Goal: Transaction & Acquisition: Purchase product/service

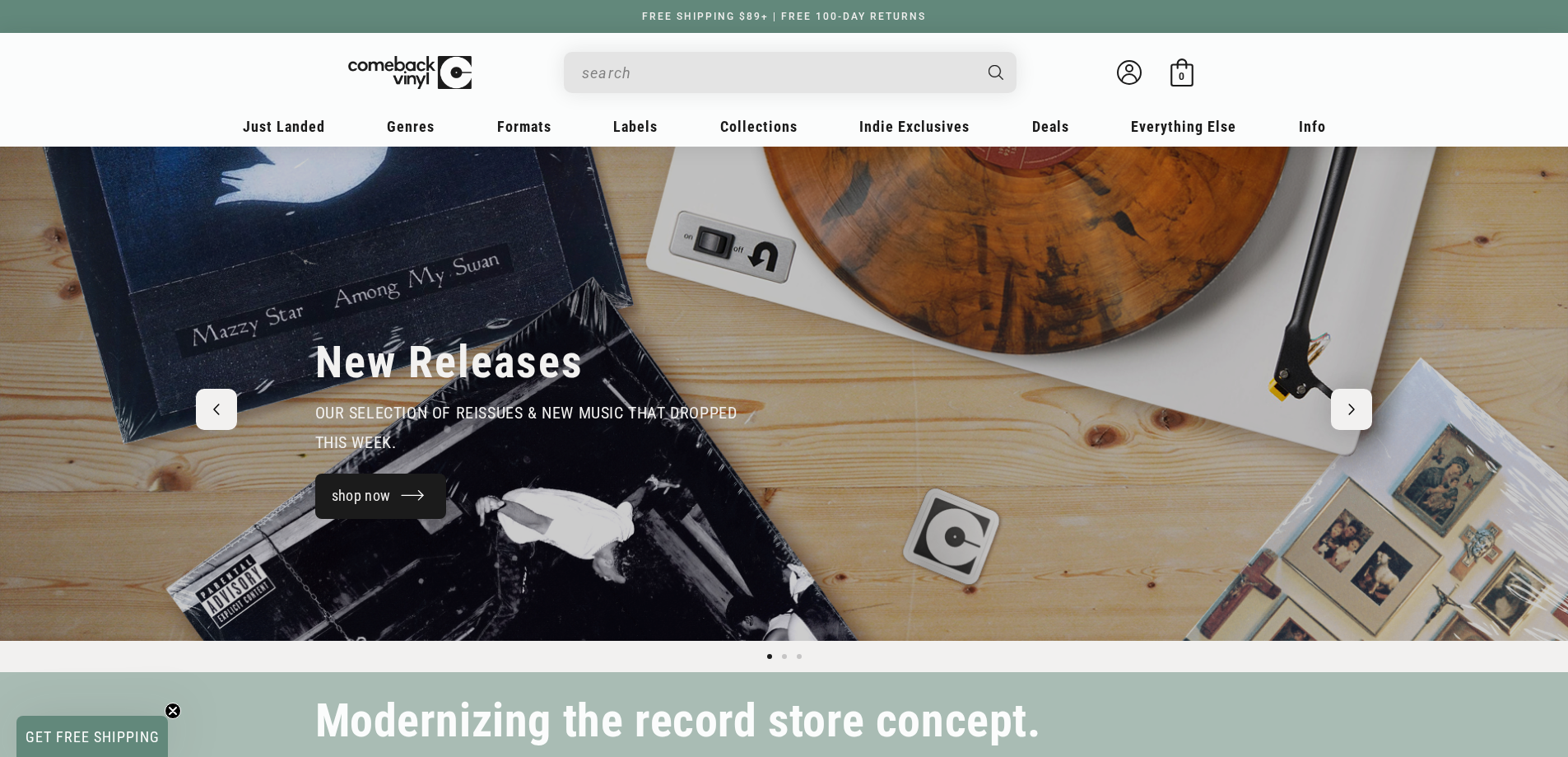
click at [377, 481] on link "shop now" at bounding box center [381, 496] width 131 height 45
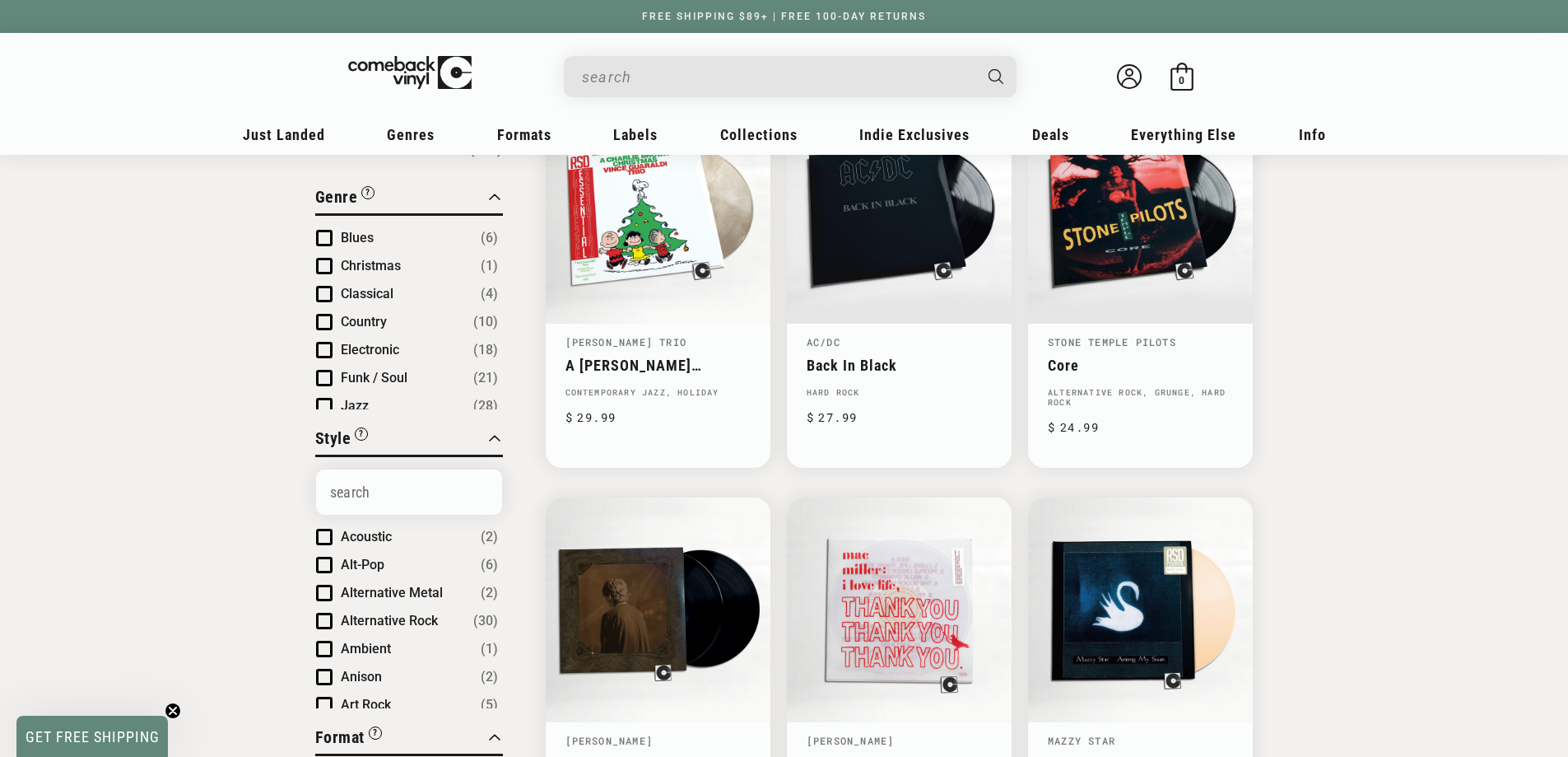
click at [317, 314] on span "Product filter" at bounding box center [325, 322] width 17 height 17
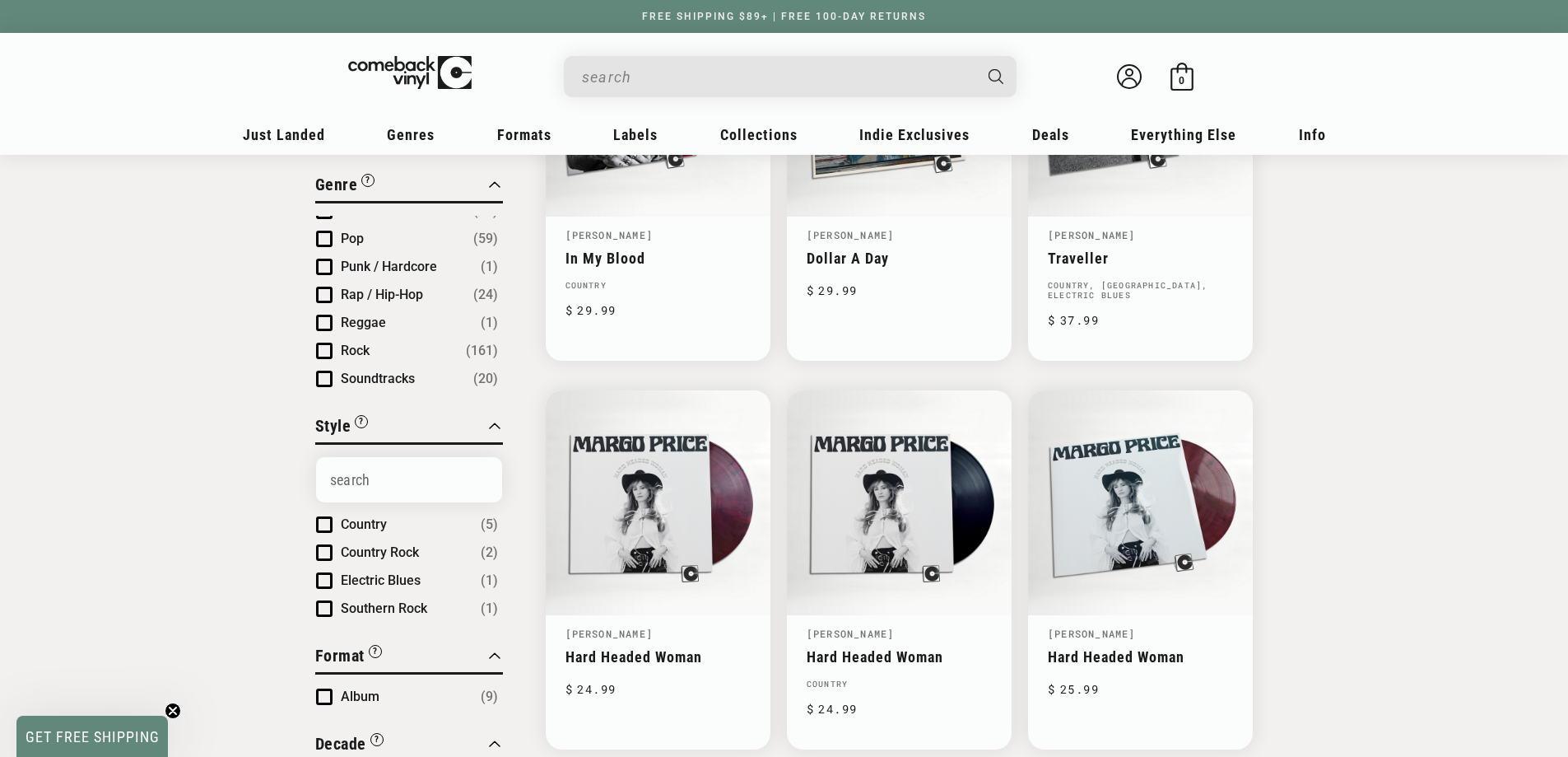
scroll to position [330, 0]
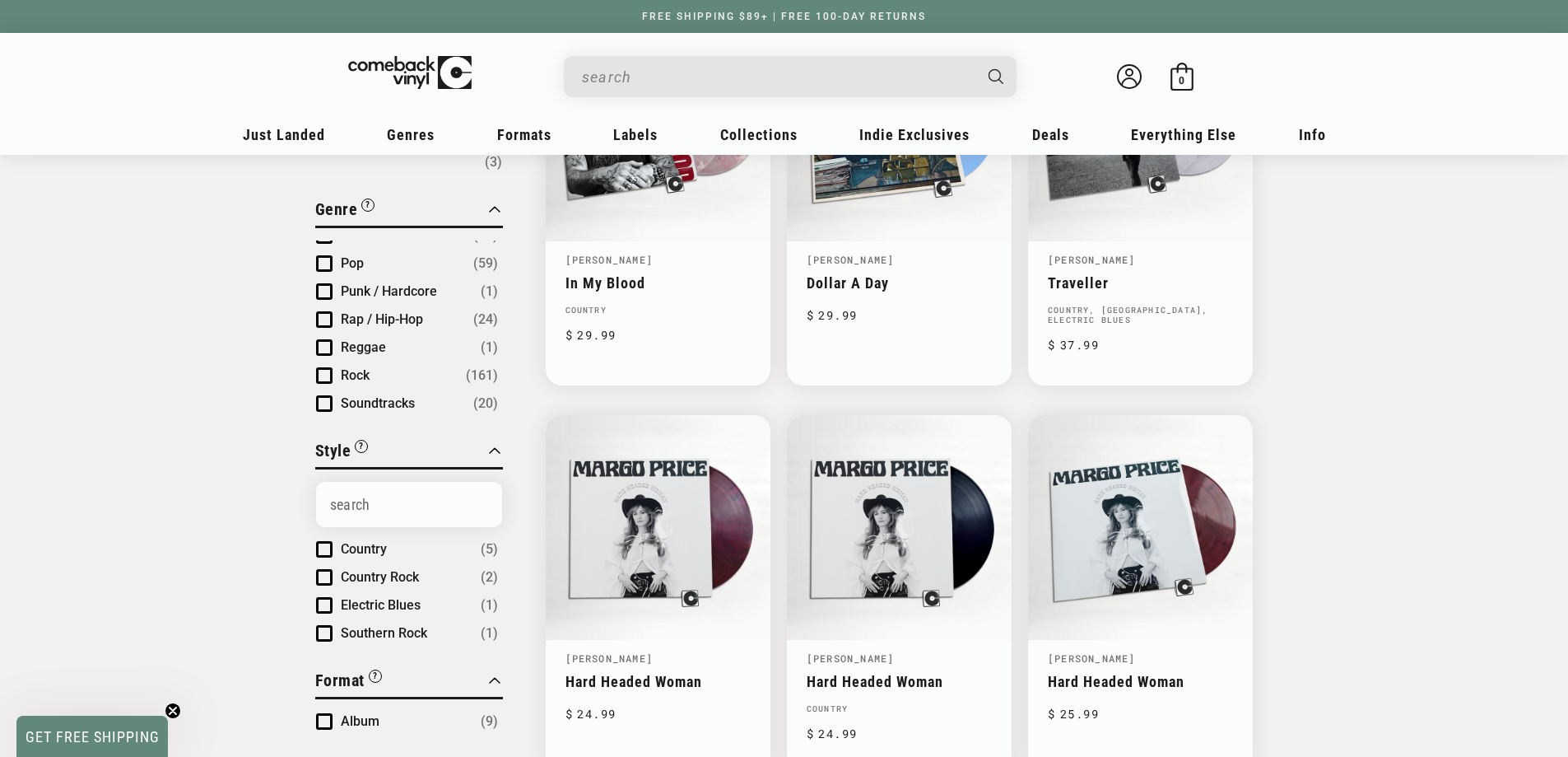
click at [317, 370] on span "Product filter" at bounding box center [325, 376] width 17 height 17
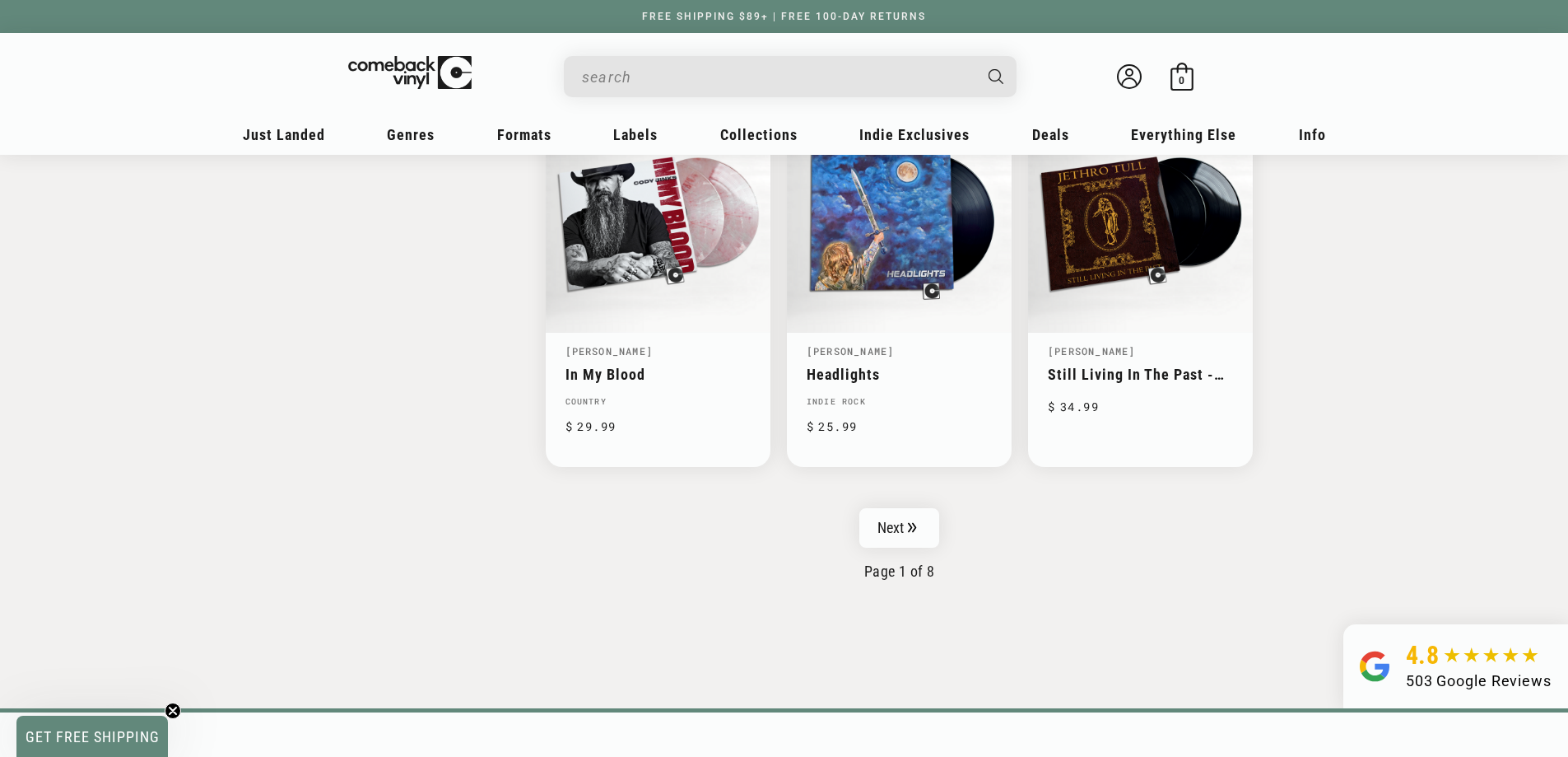
scroll to position [2634, 0]
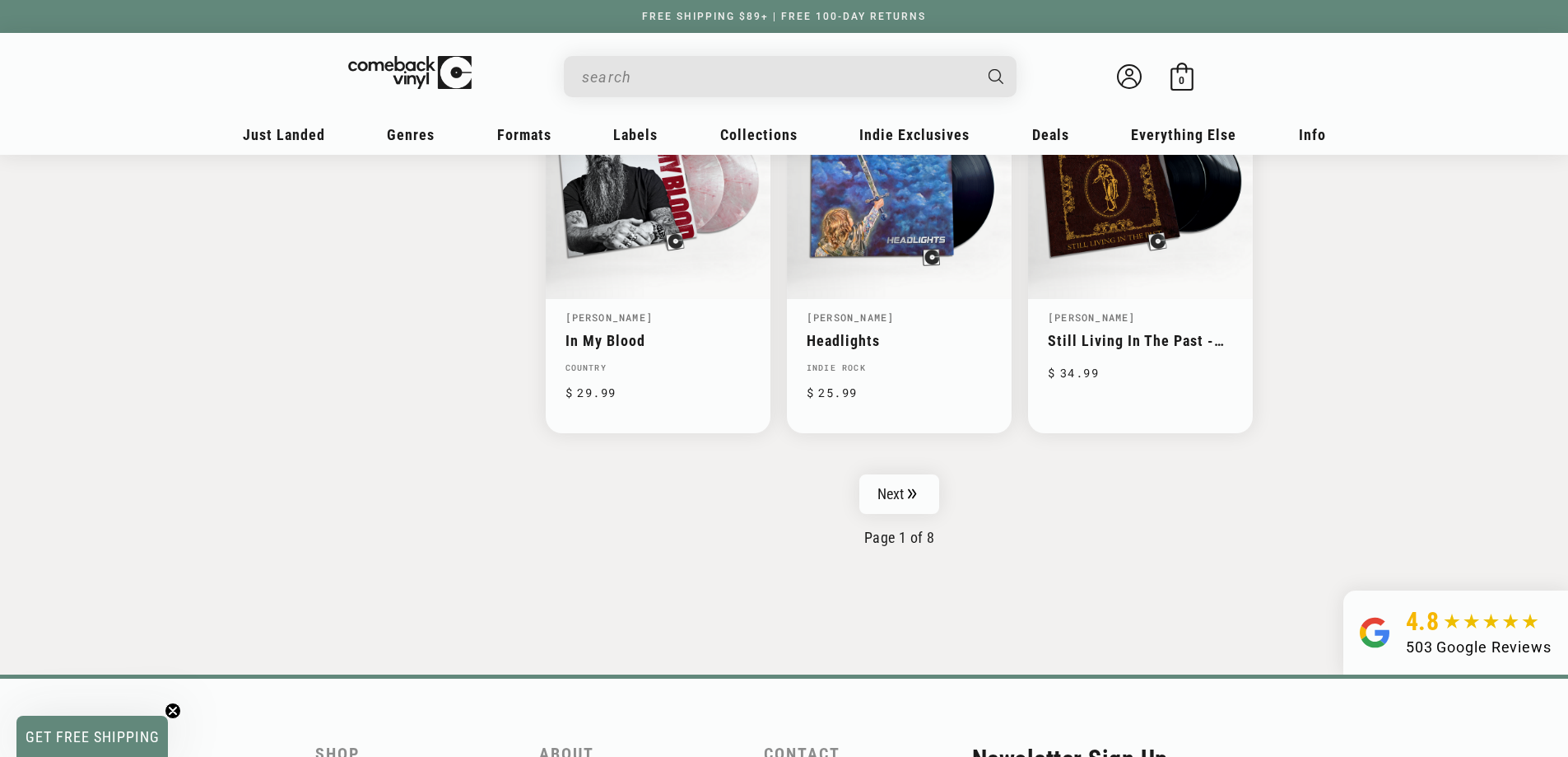
click at [872, 474] on link "Next" at bounding box center [899, 494] width 81 height 39
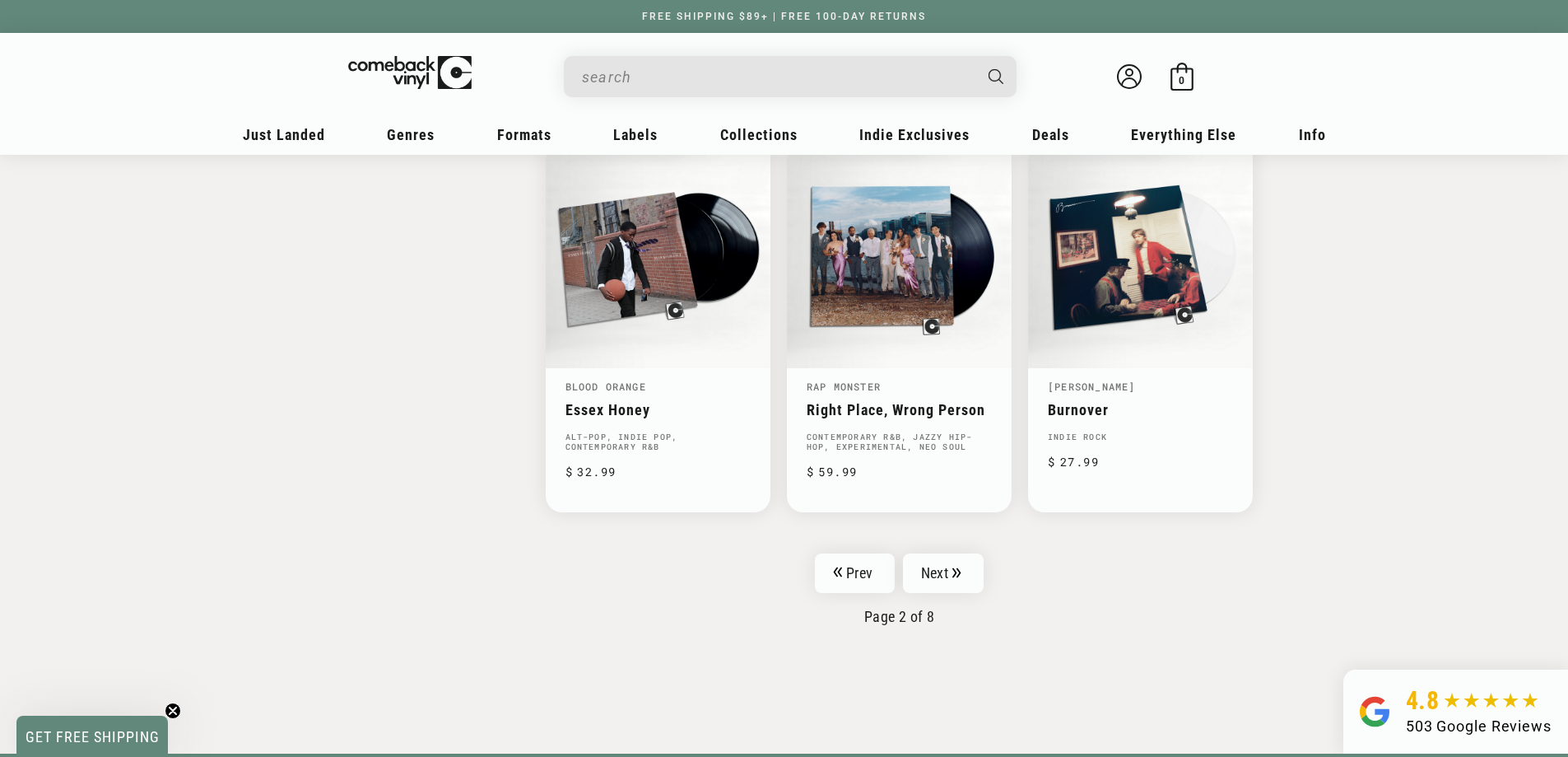
scroll to position [2553, 0]
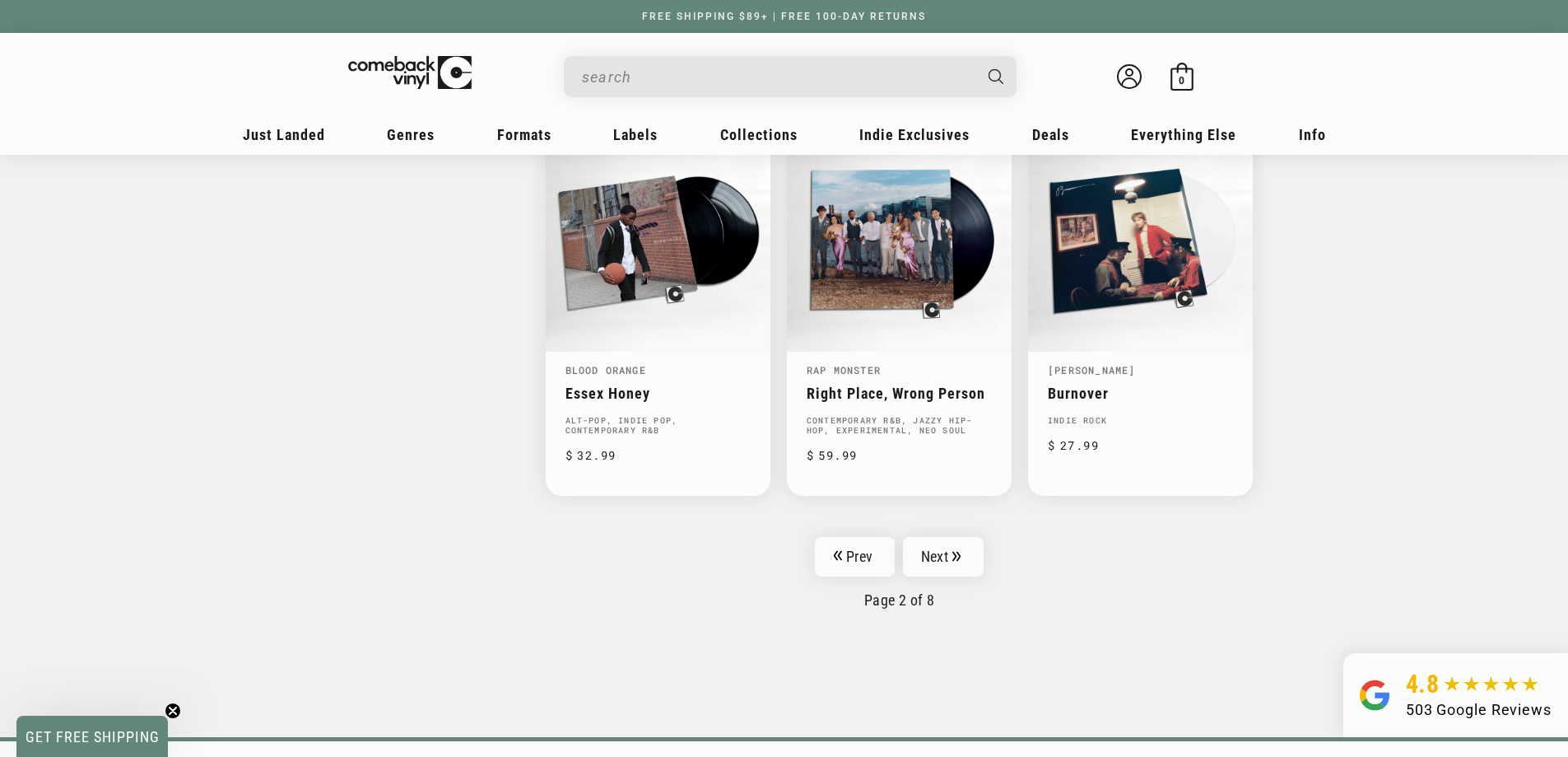
click at [923, 540] on link "Next" at bounding box center [944, 557] width 81 height 39
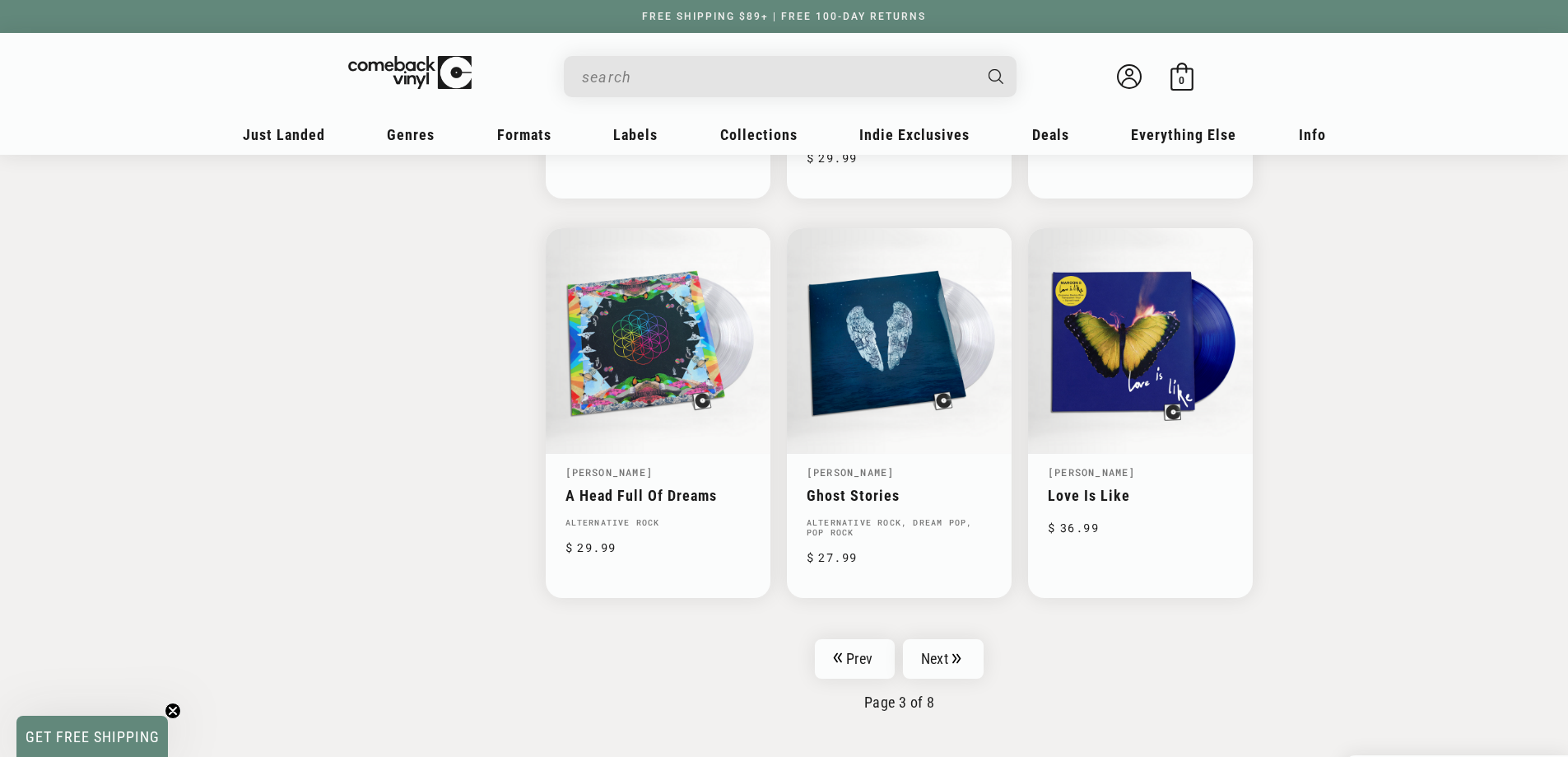
scroll to position [2553, 0]
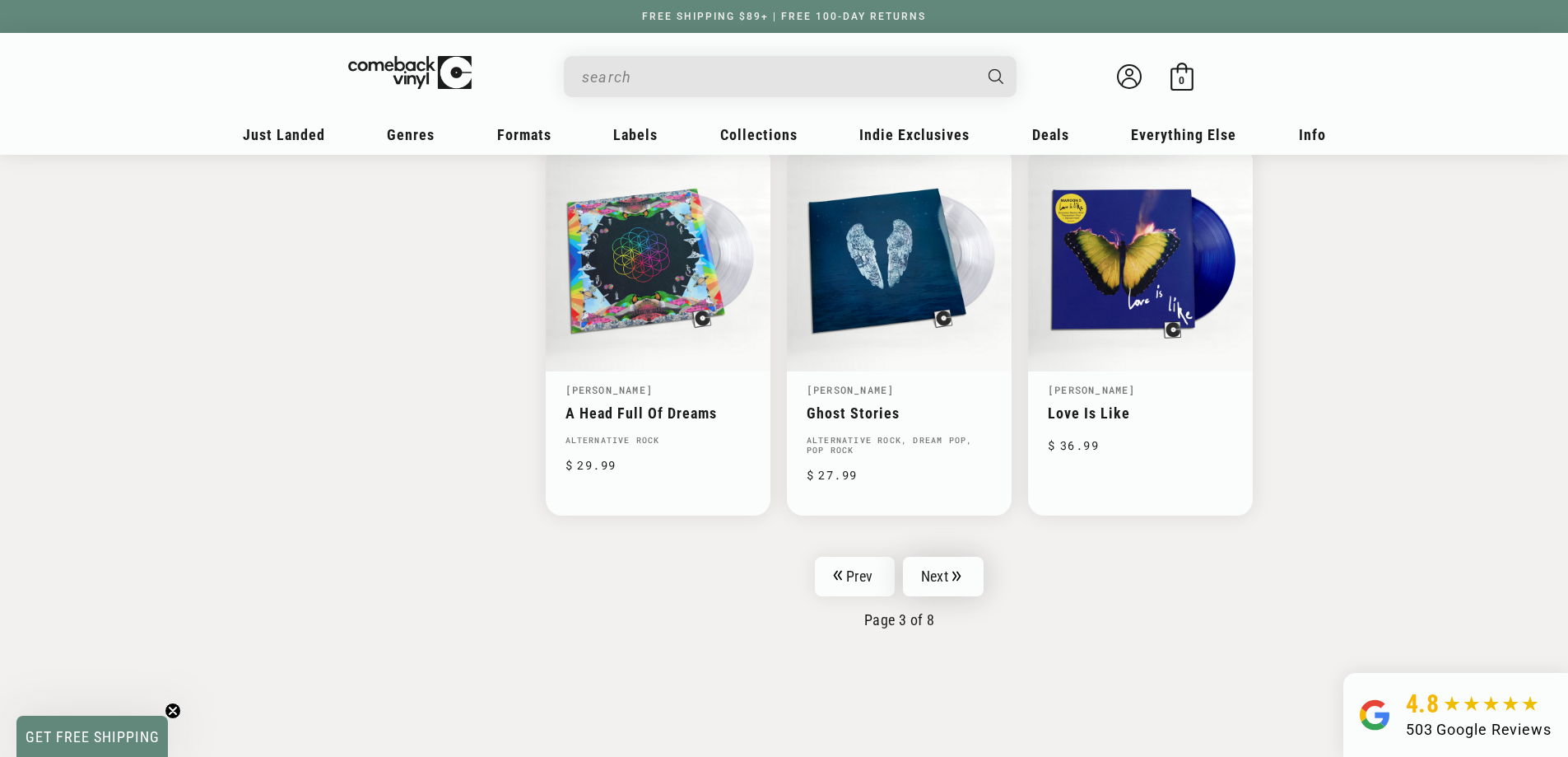
click at [915, 564] on link "Next" at bounding box center [944, 577] width 81 height 39
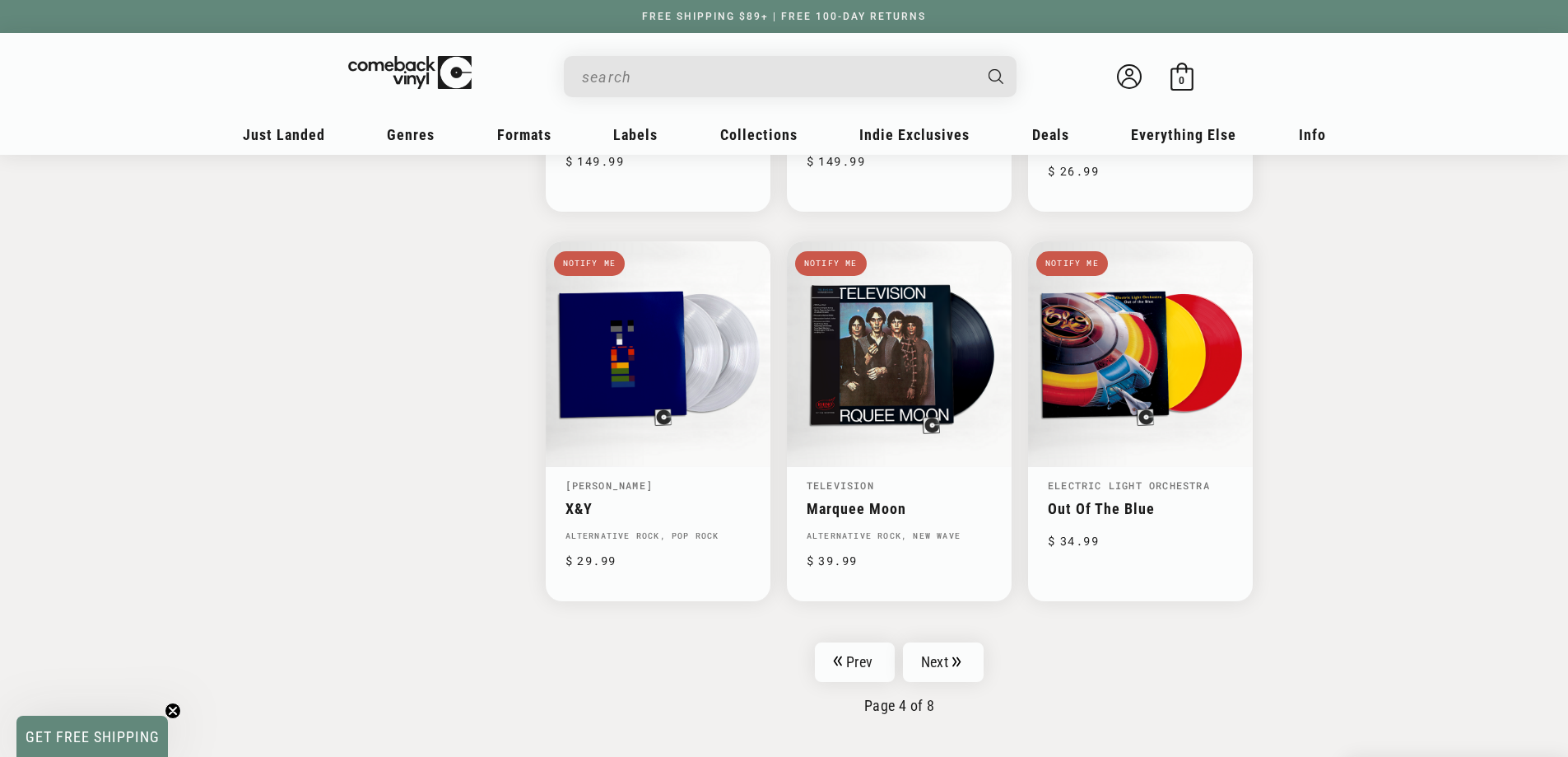
scroll to position [2470, 0]
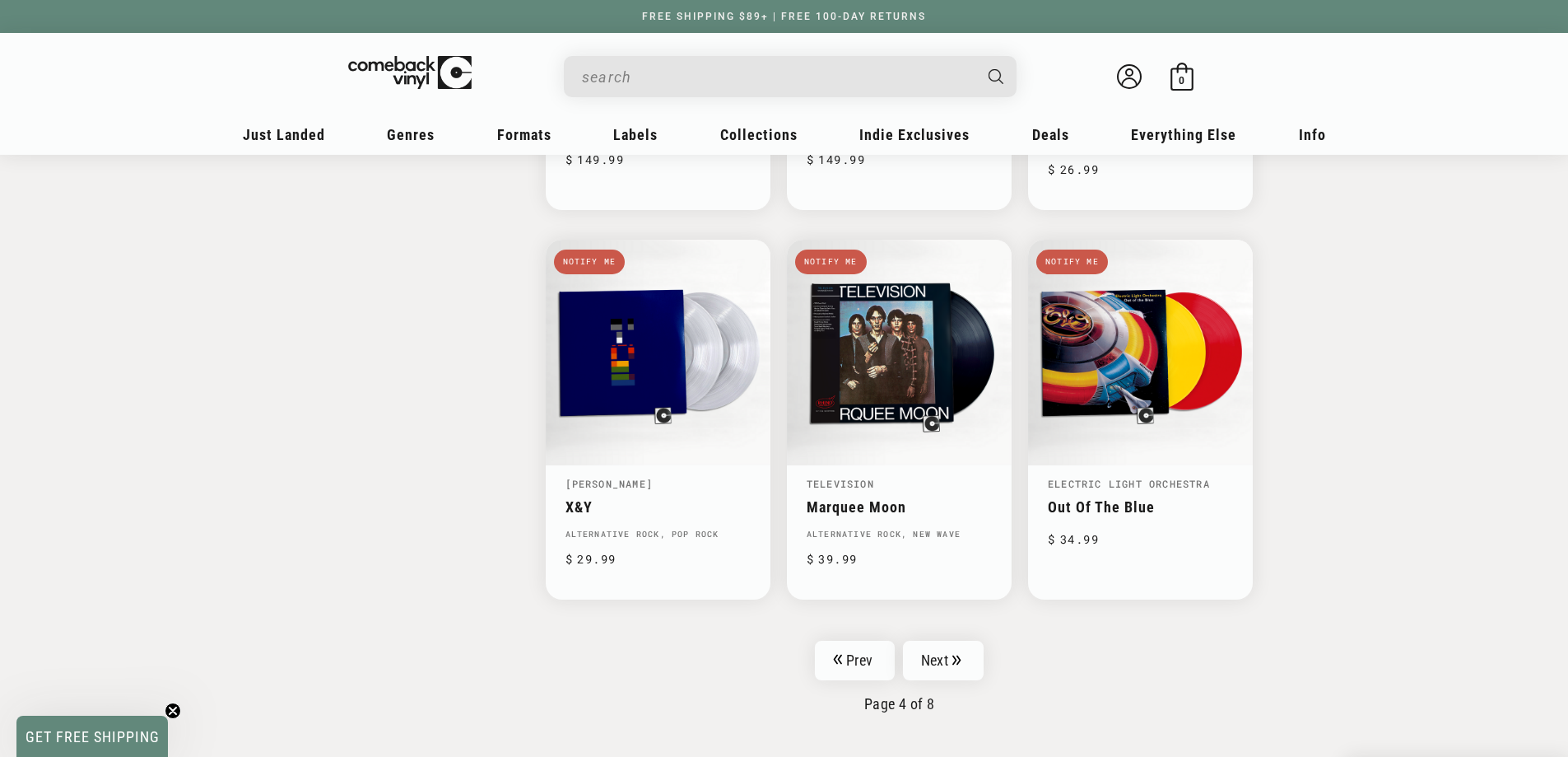
click at [786, 89] on input "When autocomplete results are available use up and down arrows to review and en…" at bounding box center [777, 77] width 391 height 34
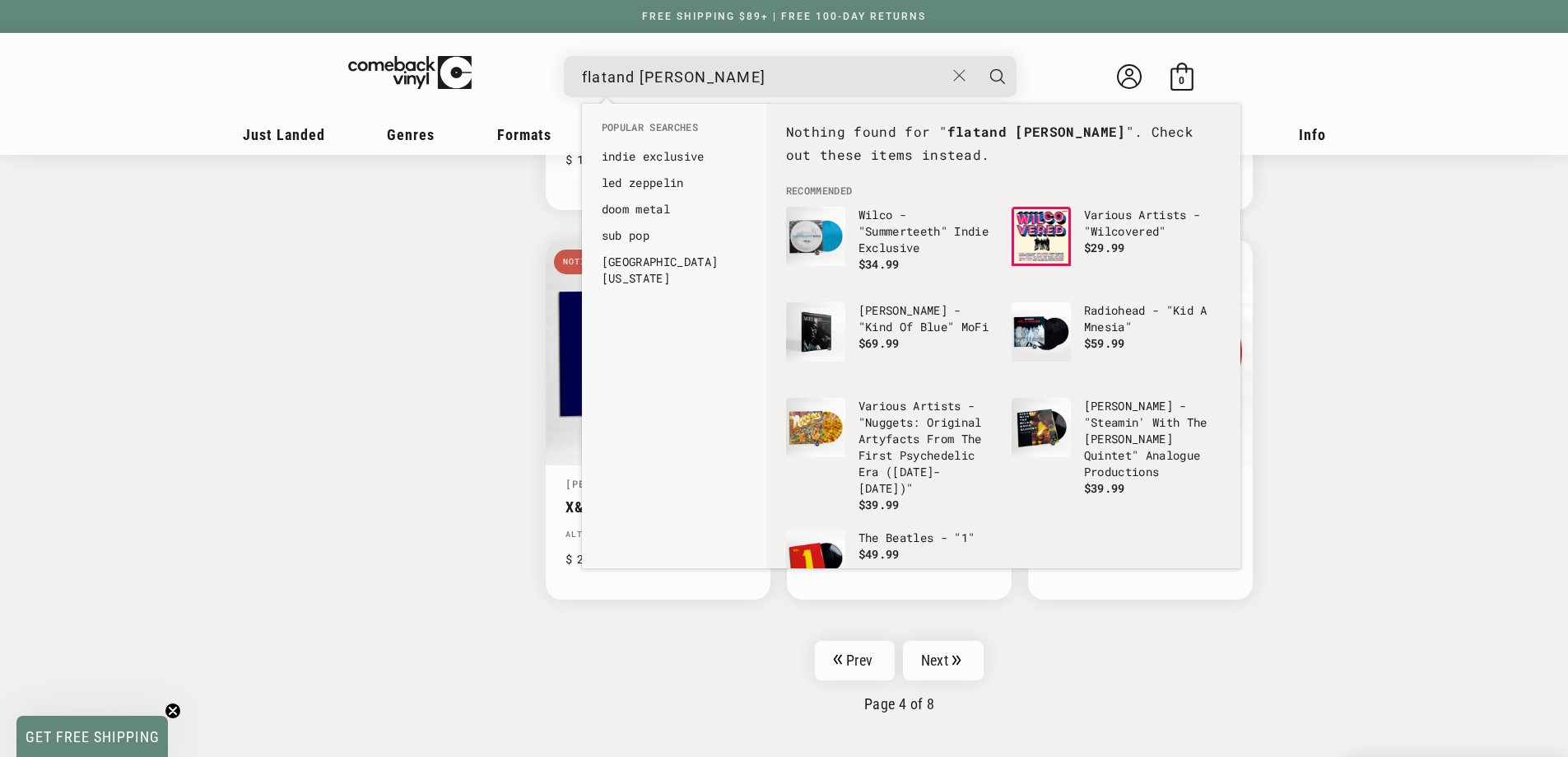
type input "flatand [PERSON_NAME]"
click at [977, 56] on button "Search" at bounding box center [998, 77] width 41 height 41
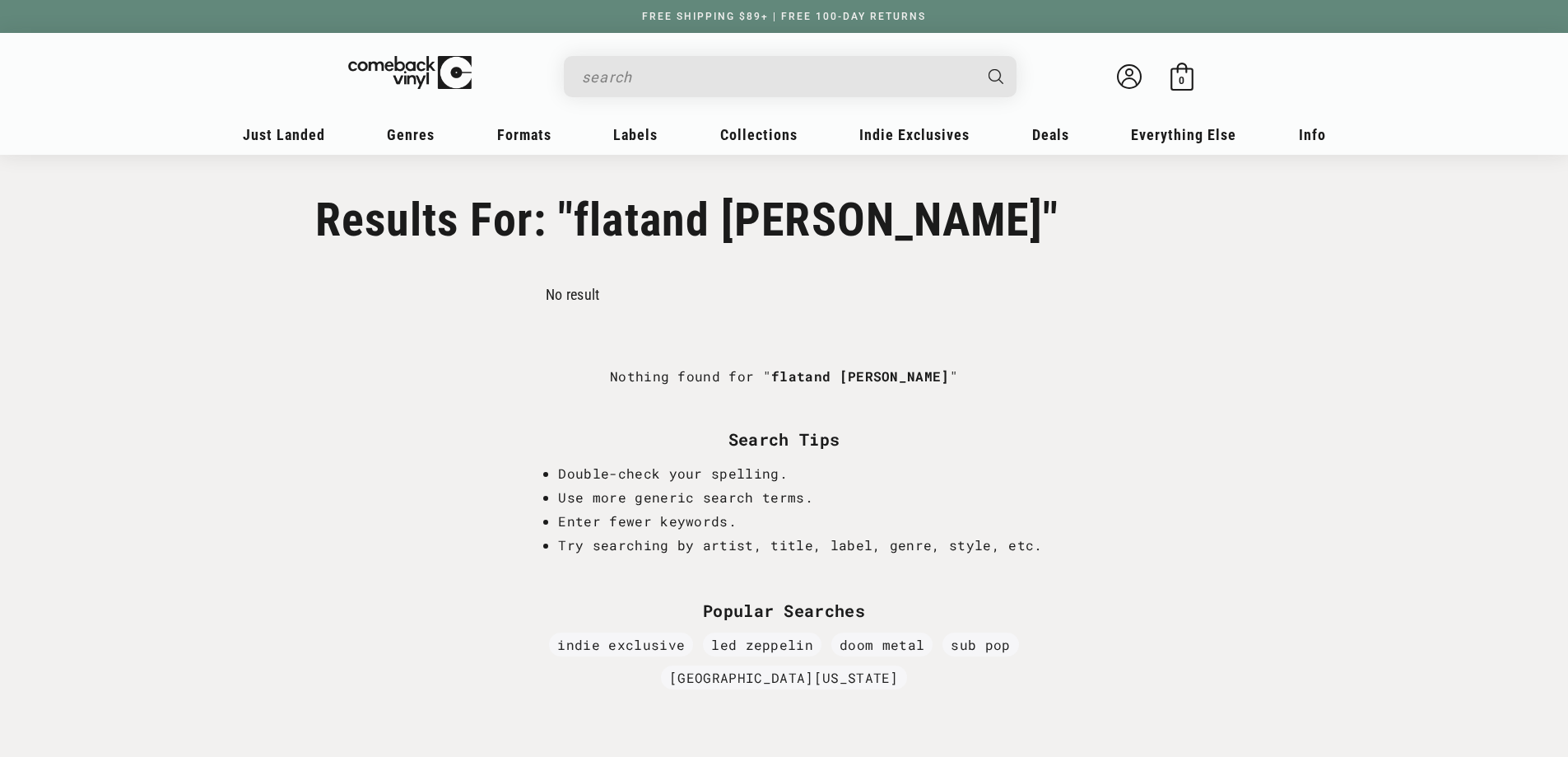
type input "flatand calvery"
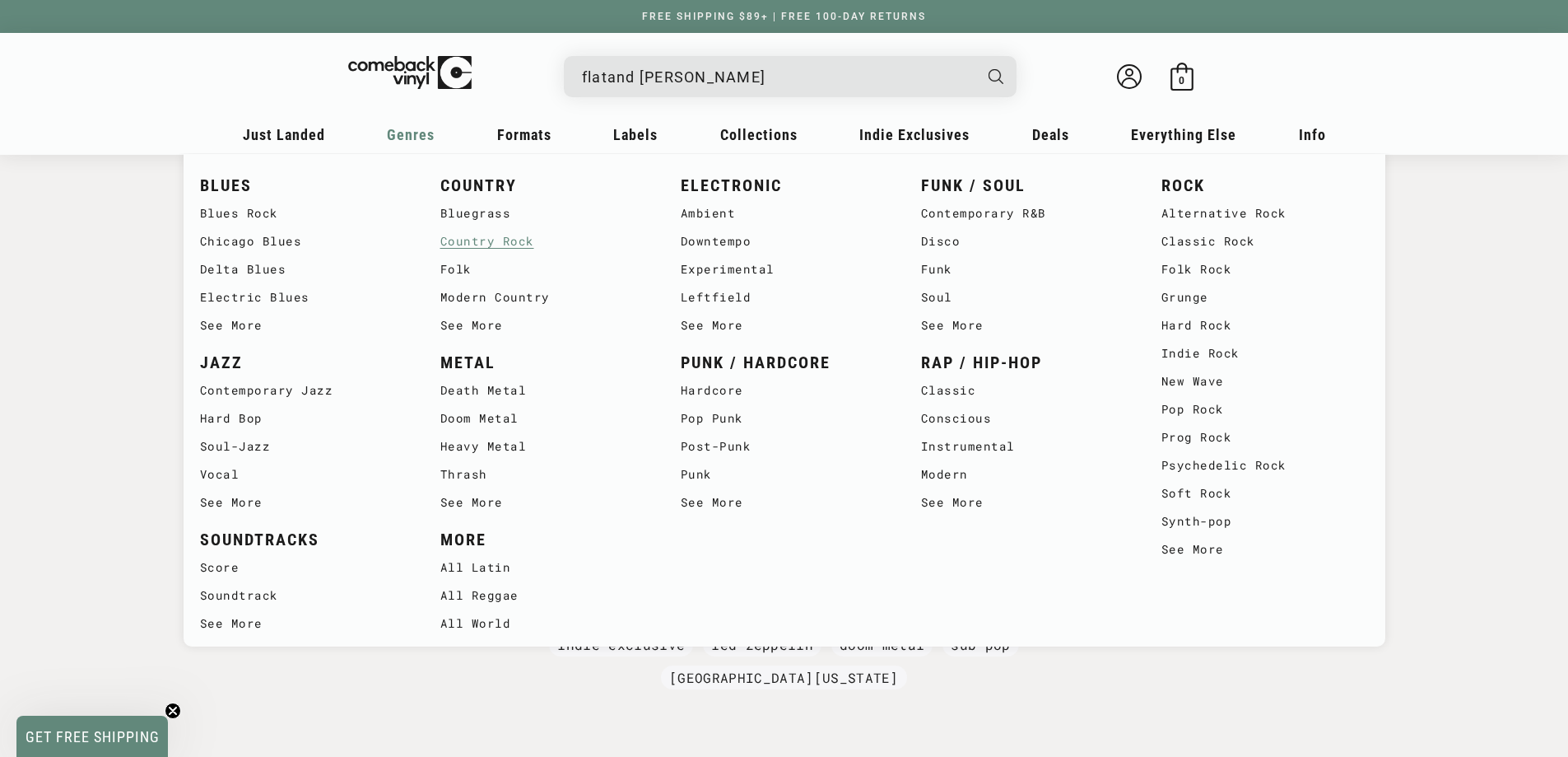
click at [481, 236] on link "Country Rock" at bounding box center [544, 241] width 208 height 28
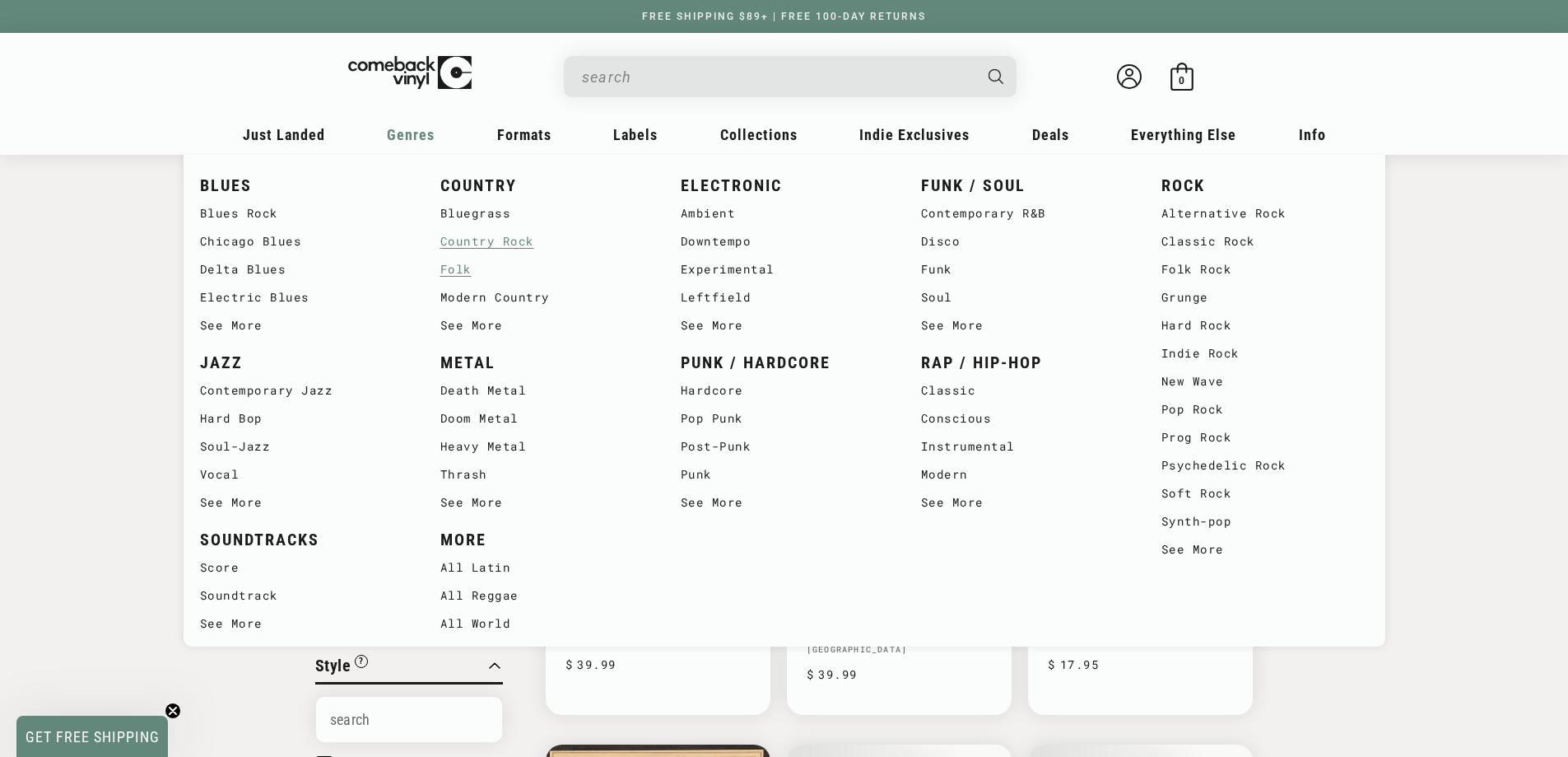
click at [466, 259] on link "Folk" at bounding box center [544, 270] width 208 height 28
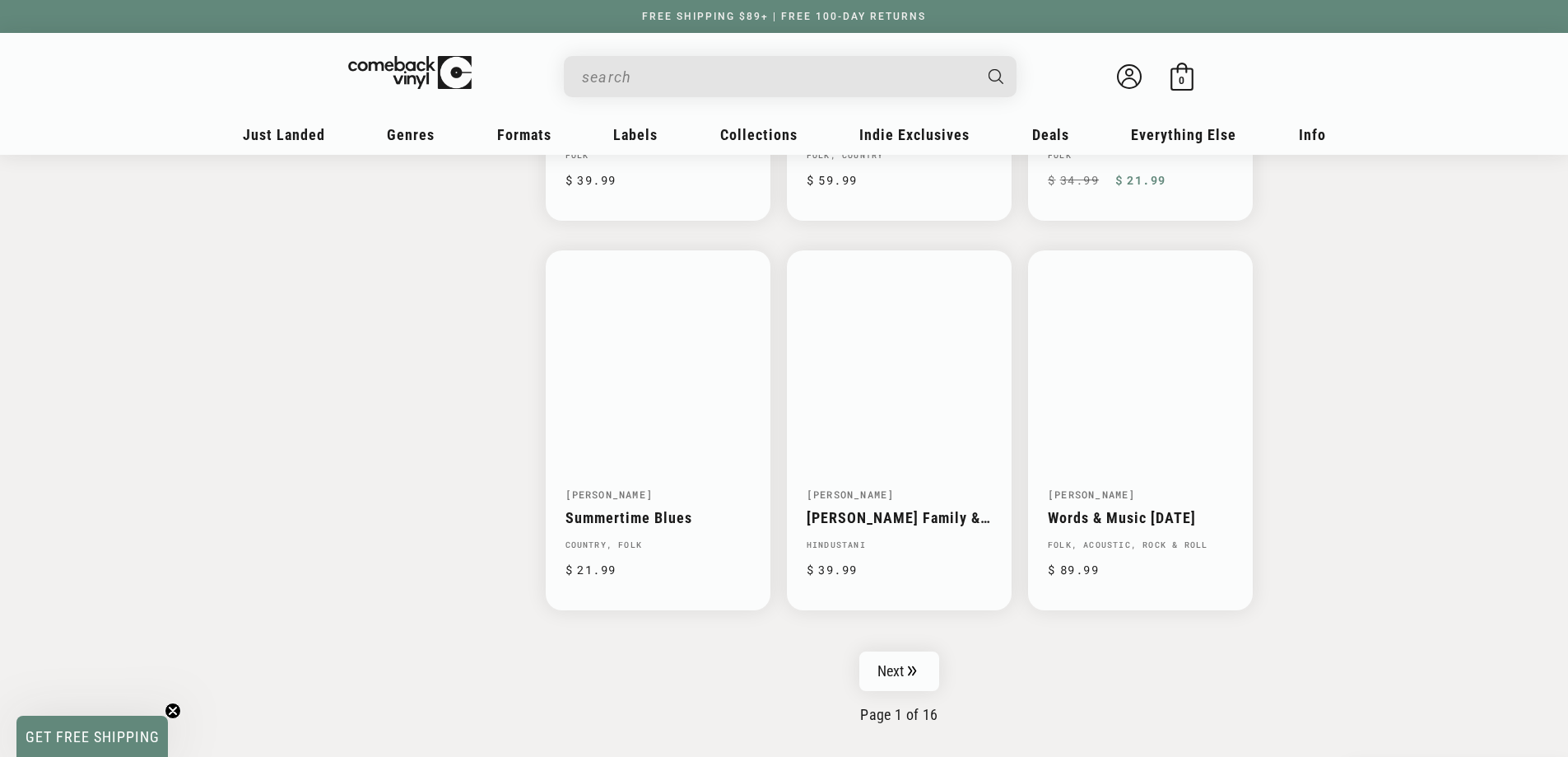
scroll to position [2470, 0]
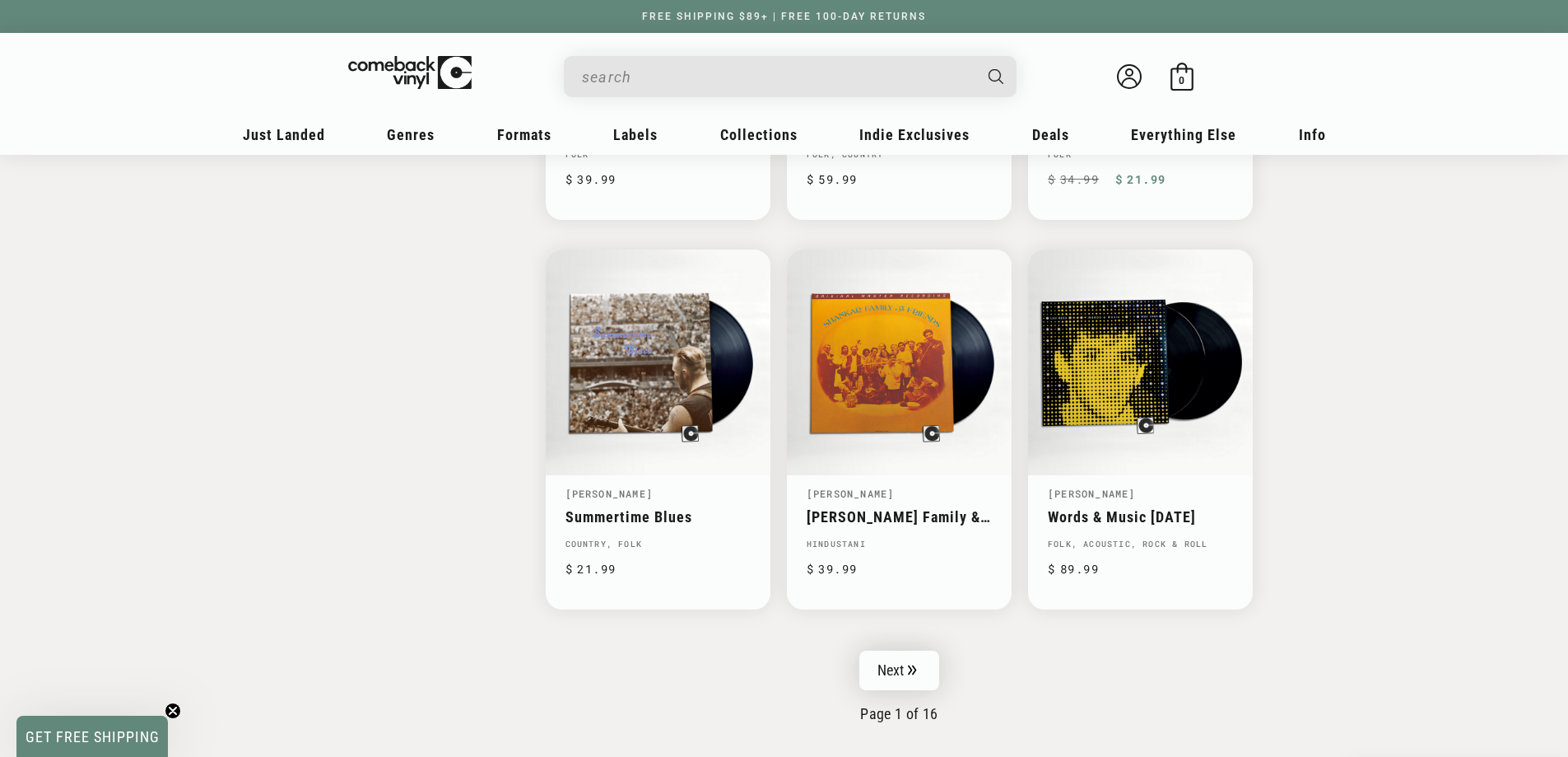
click at [921, 688] on link "Next" at bounding box center [899, 671] width 81 height 39
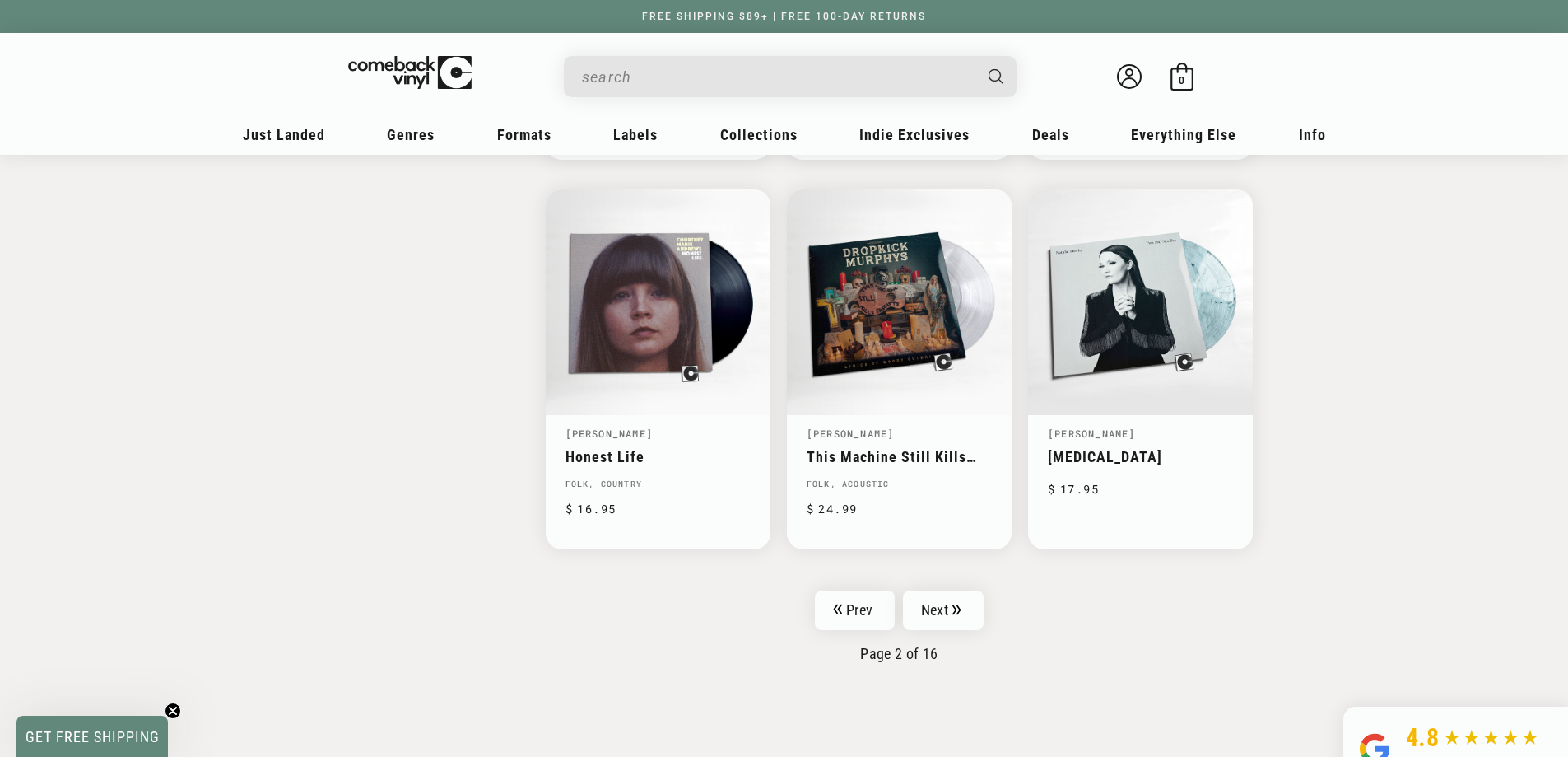
scroll to position [2553, 0]
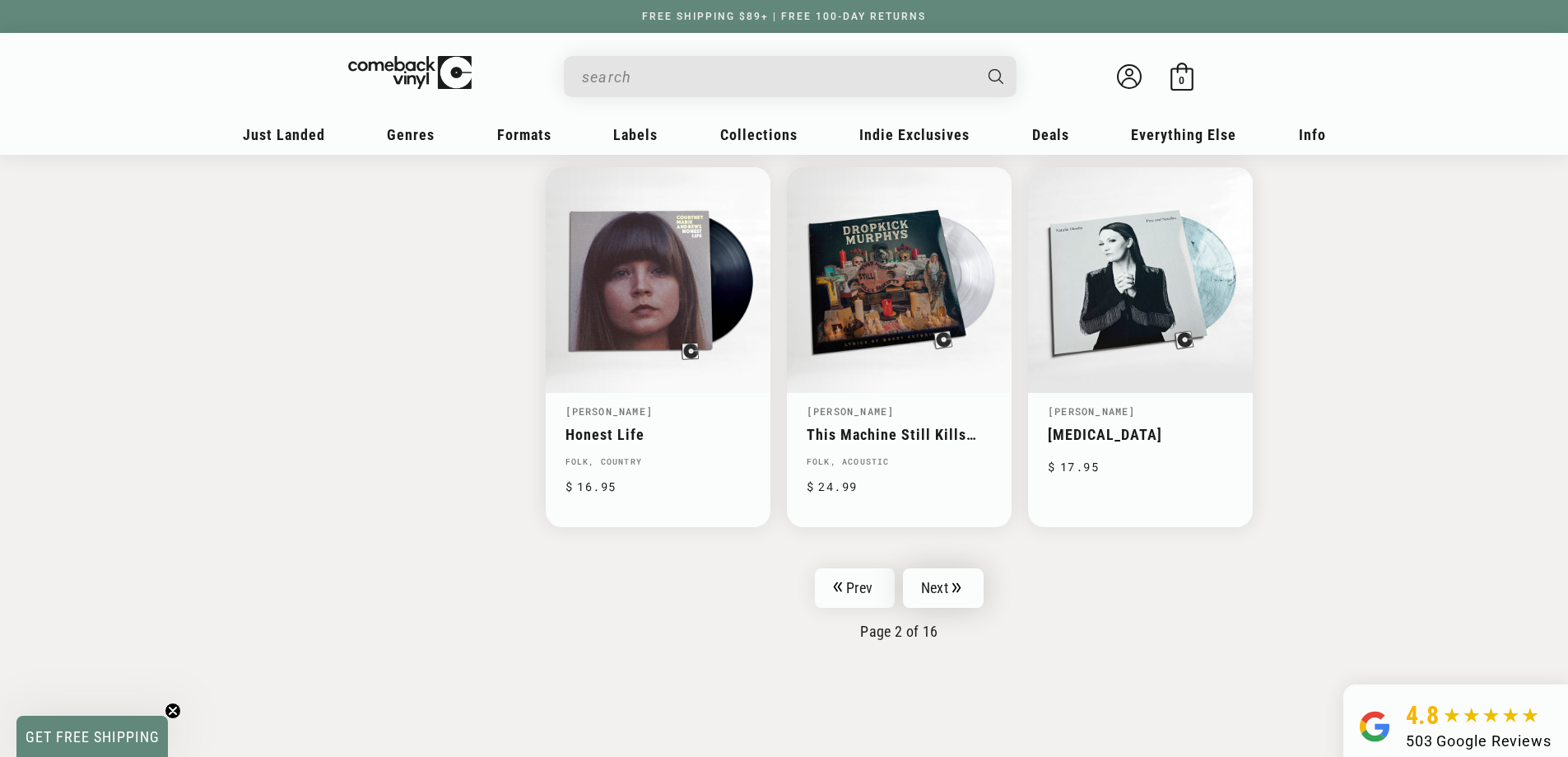
click at [917, 582] on link "Next" at bounding box center [944, 588] width 81 height 39
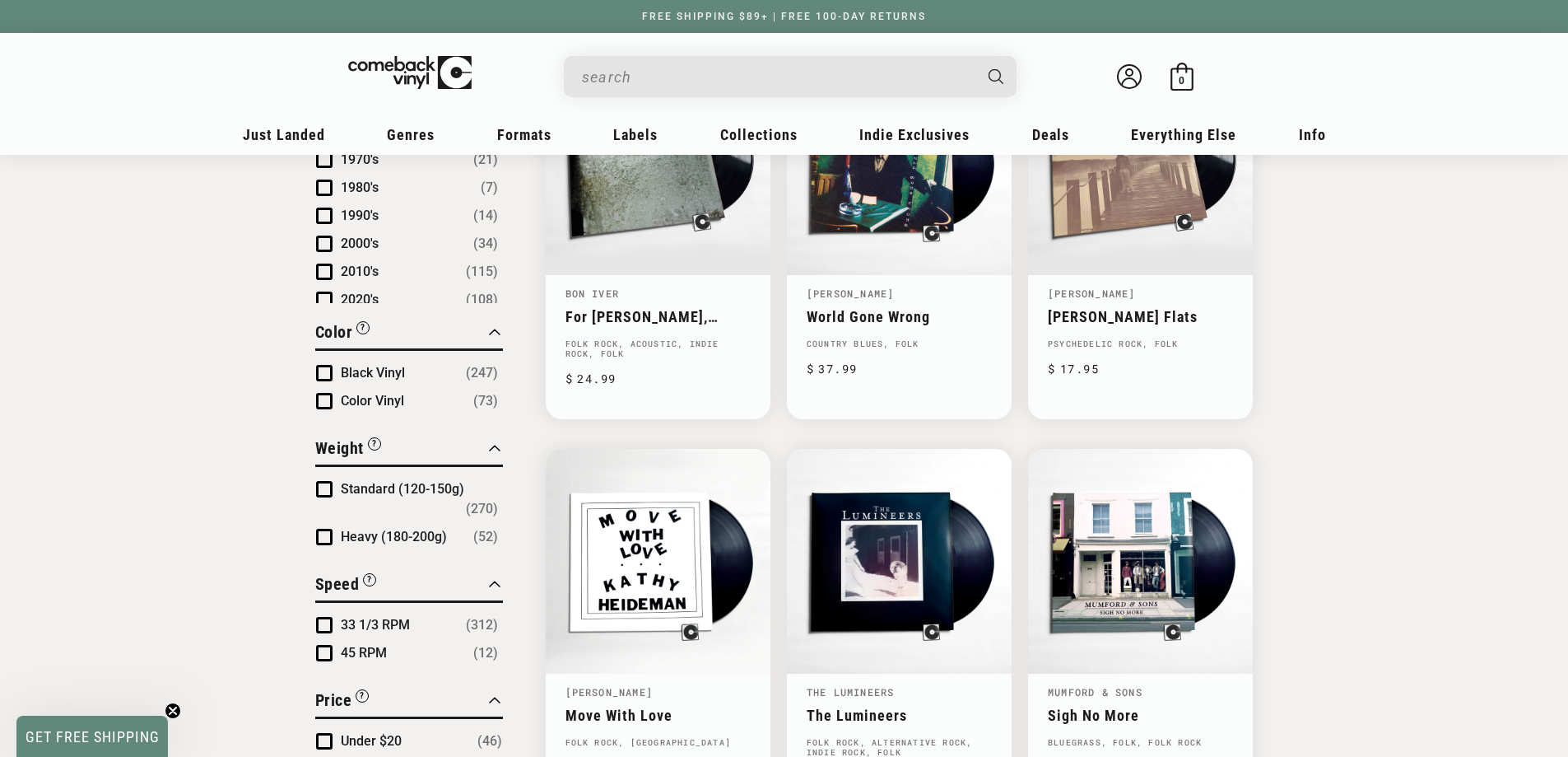
scroll to position [1071, 0]
